Goal: Navigation & Orientation: Find specific page/section

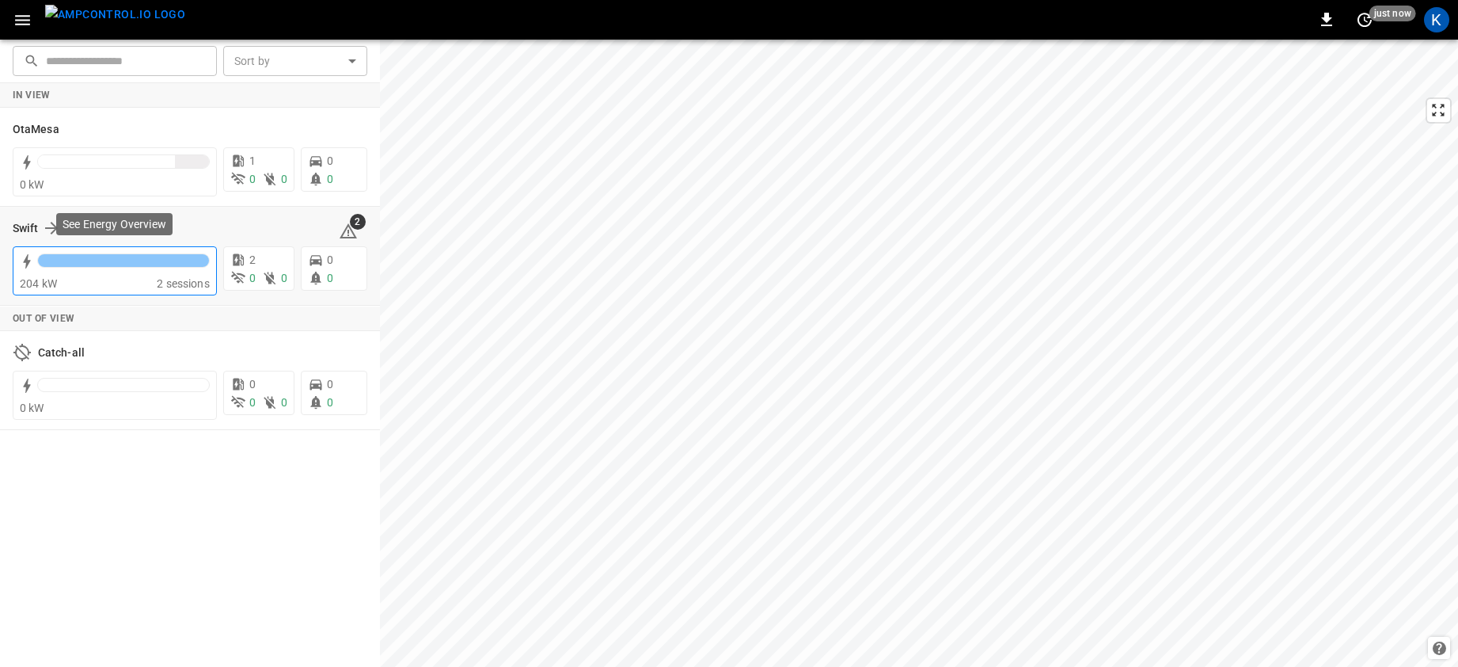
click at [97, 264] on div at bounding box center [123, 260] width 171 height 13
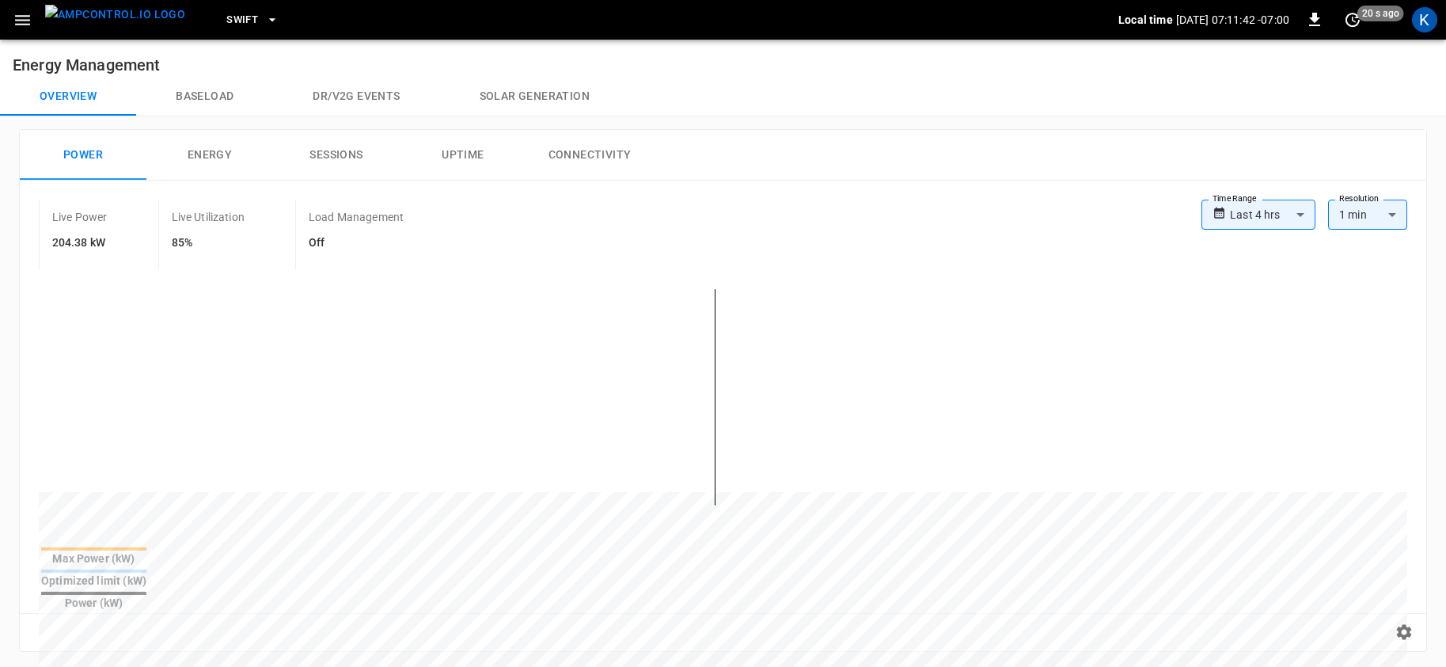
click at [226, 17] on span "Swift" at bounding box center [242, 20] width 32 height 18
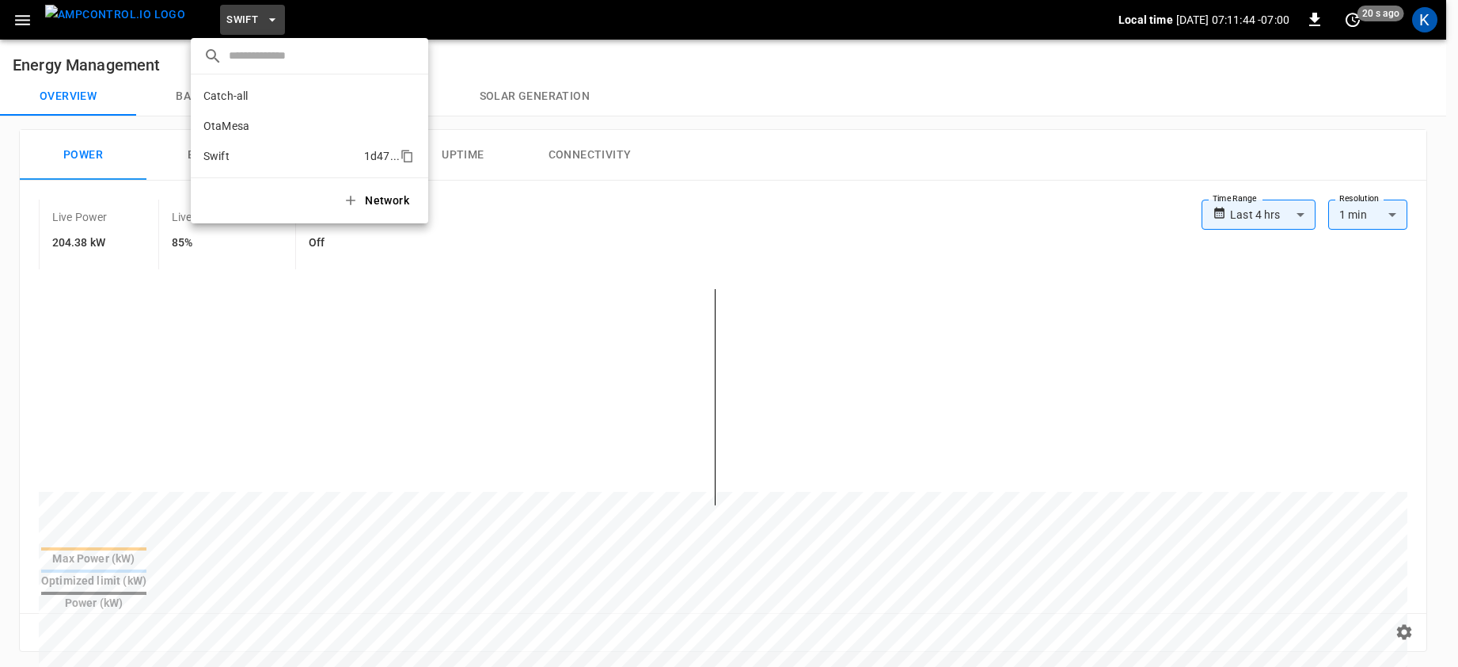
click at [234, 154] on p "Swift" at bounding box center [280, 156] width 154 height 16
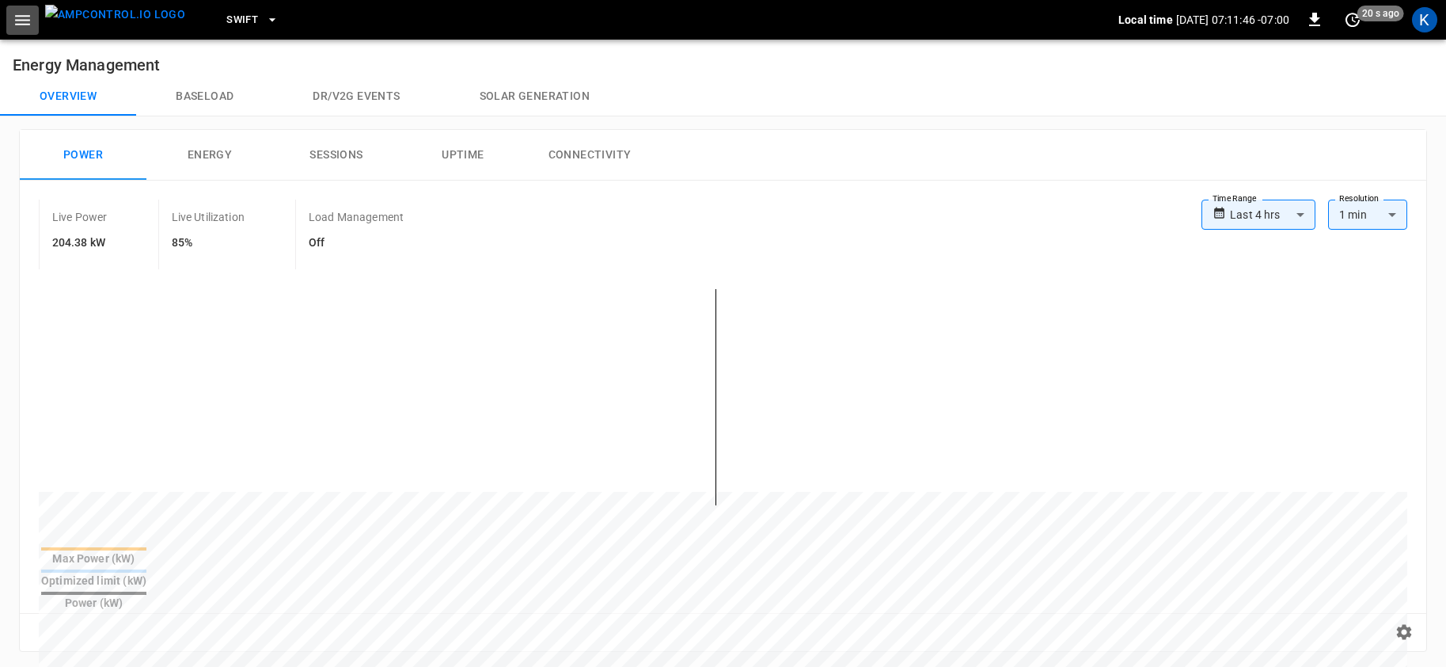
click at [21, 21] on icon "button" at bounding box center [23, 20] width 20 height 20
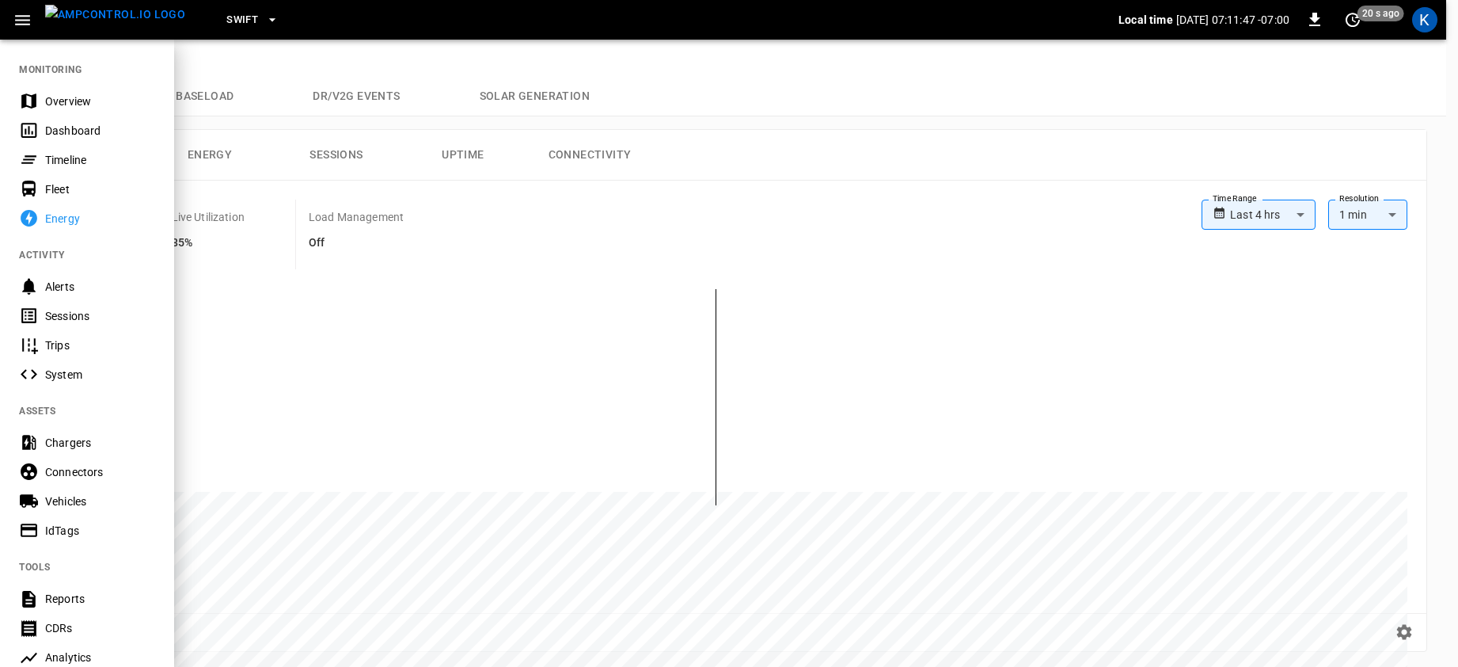
click at [59, 132] on div "Dashboard" at bounding box center [100, 131] width 110 height 16
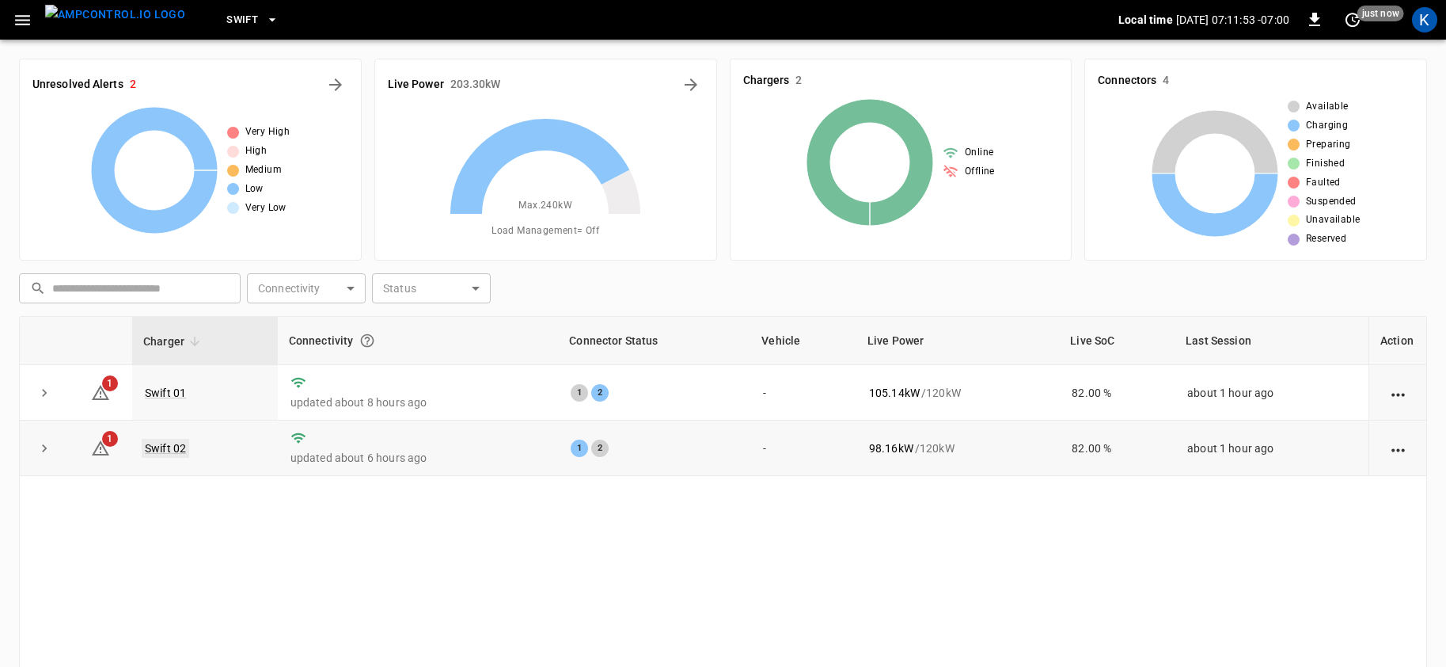
click at [164, 446] on link "Swift 02" at bounding box center [165, 448] width 47 height 19
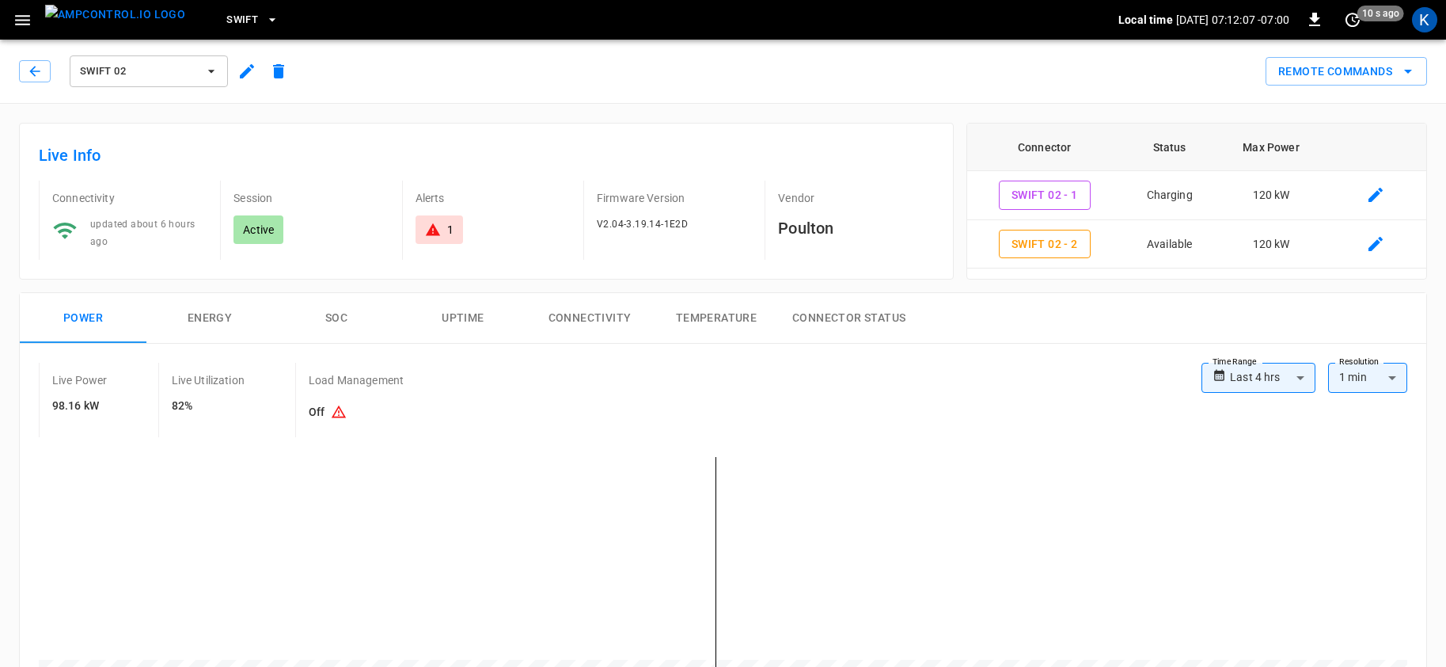
click at [132, 73] on span "Swift 02" at bounding box center [138, 72] width 117 height 18
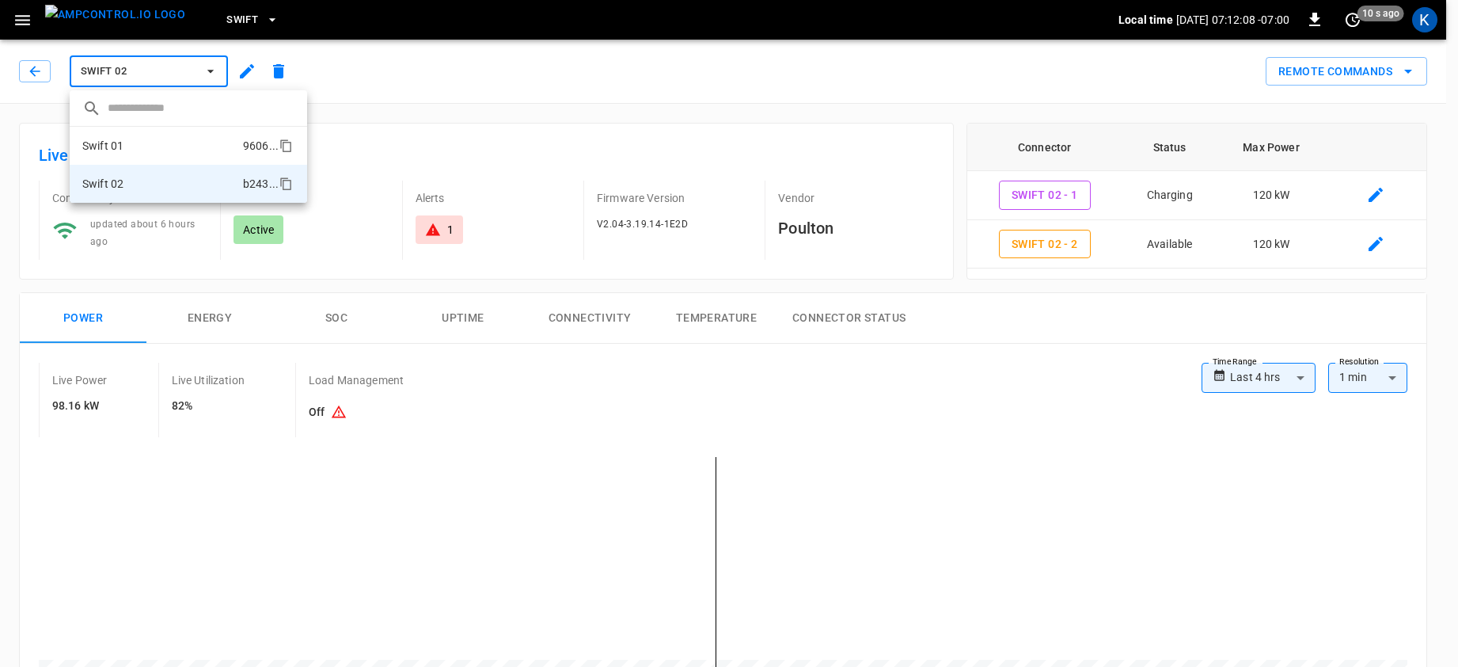
click at [136, 145] on li "Swift 01 9606 ..." at bounding box center [188, 146] width 237 height 38
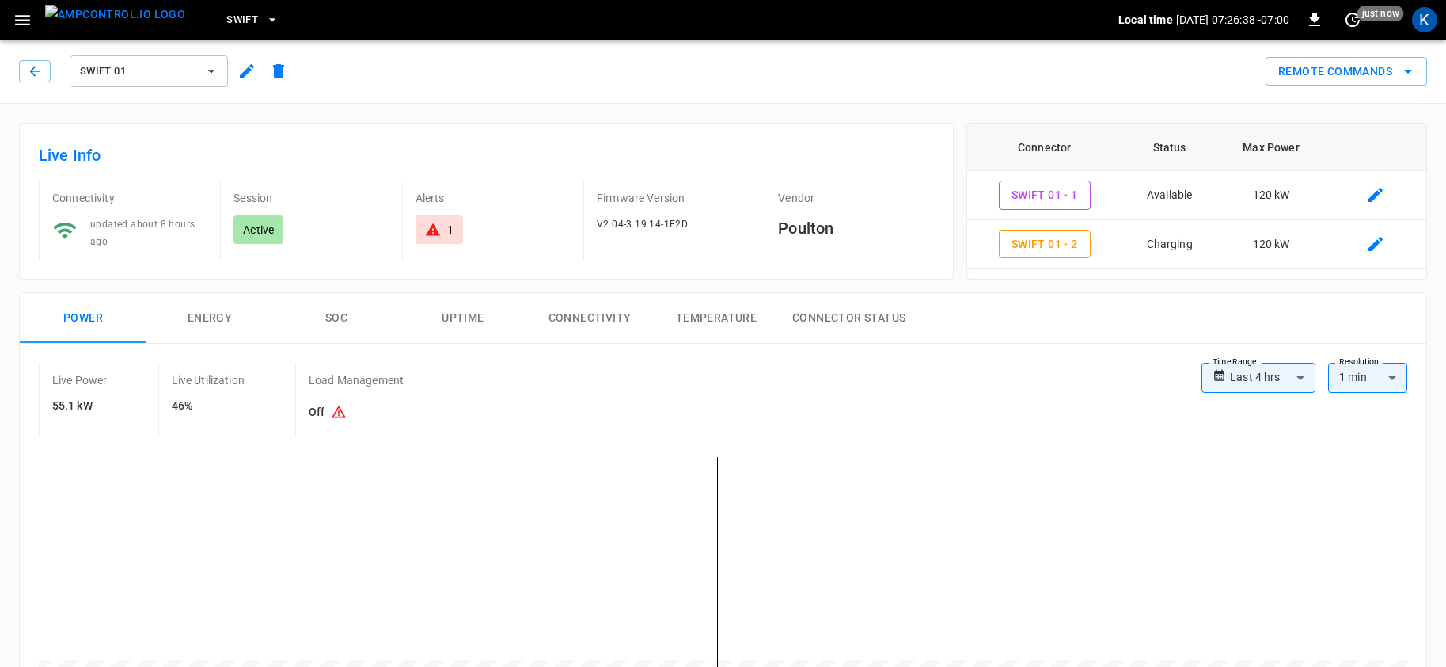
click at [152, 66] on span "Swift 01" at bounding box center [138, 72] width 117 height 18
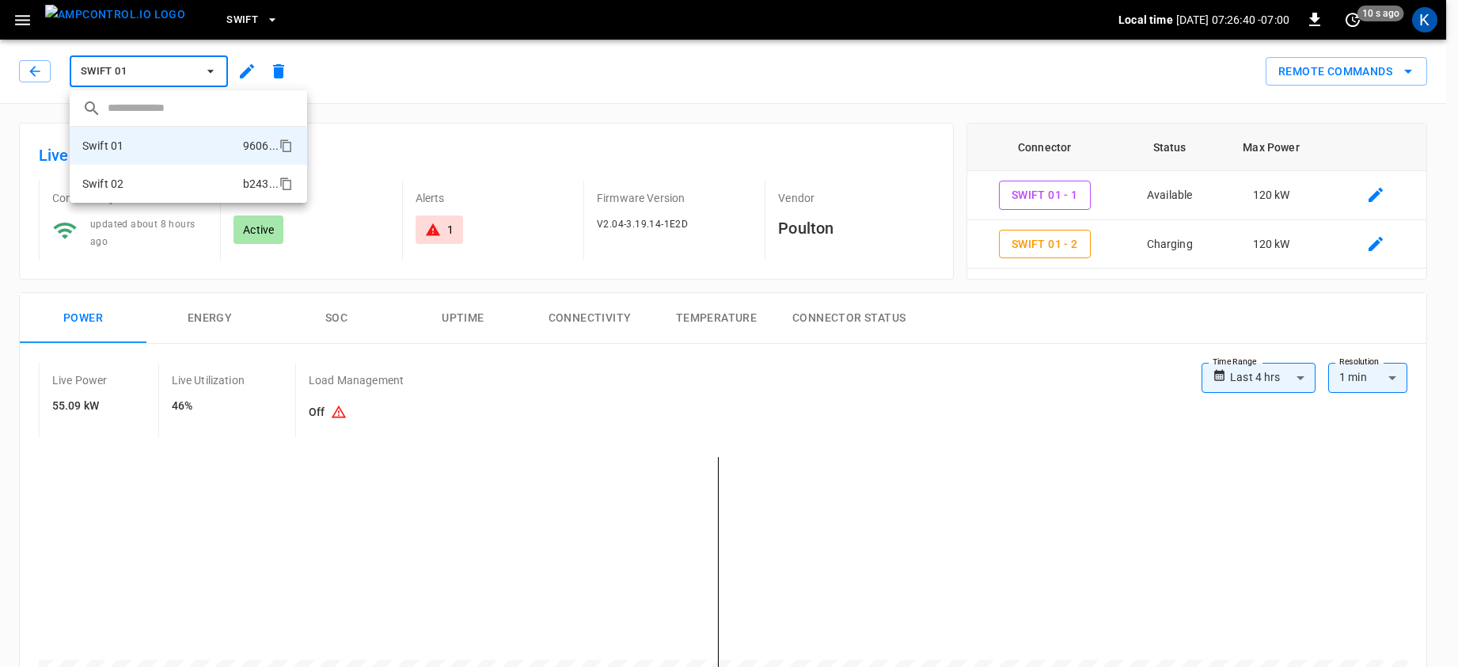
click at [140, 183] on li "Swift 02 b243 ..." at bounding box center [188, 184] width 237 height 38
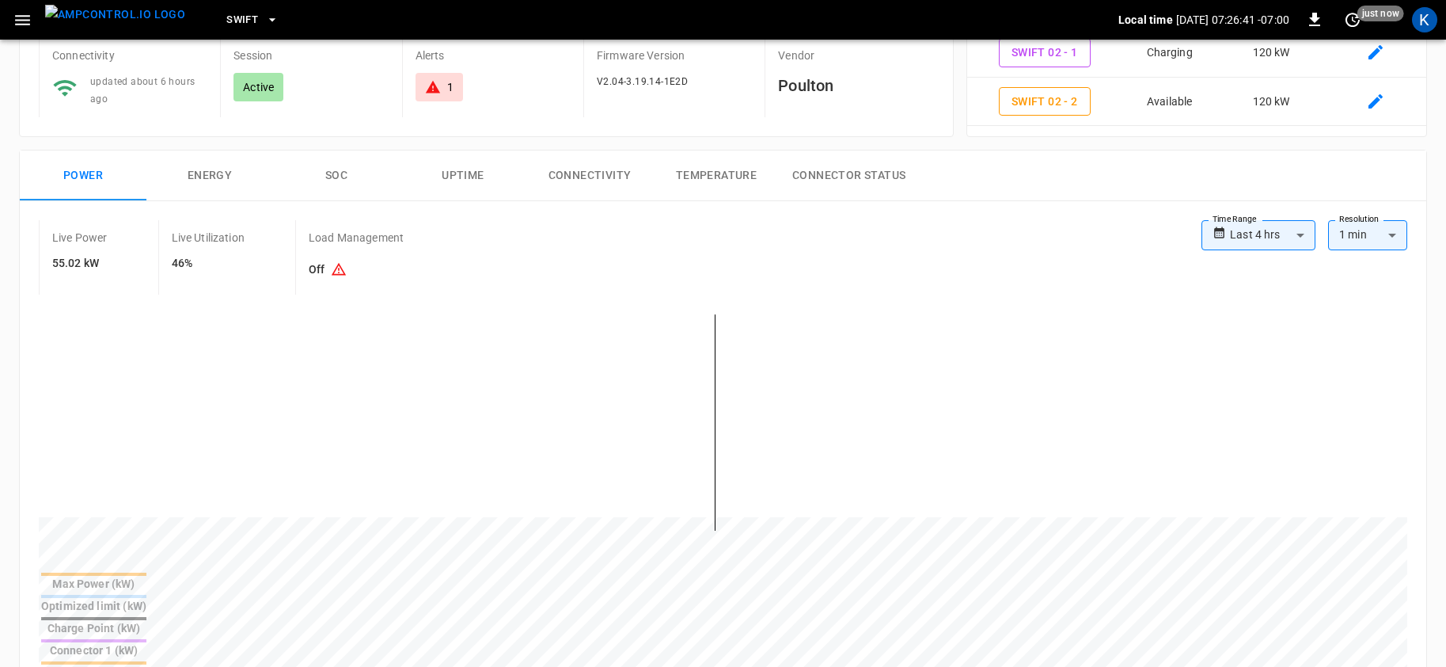
scroll to position [148, 0]
